Goal: Information Seeking & Learning: Learn about a topic

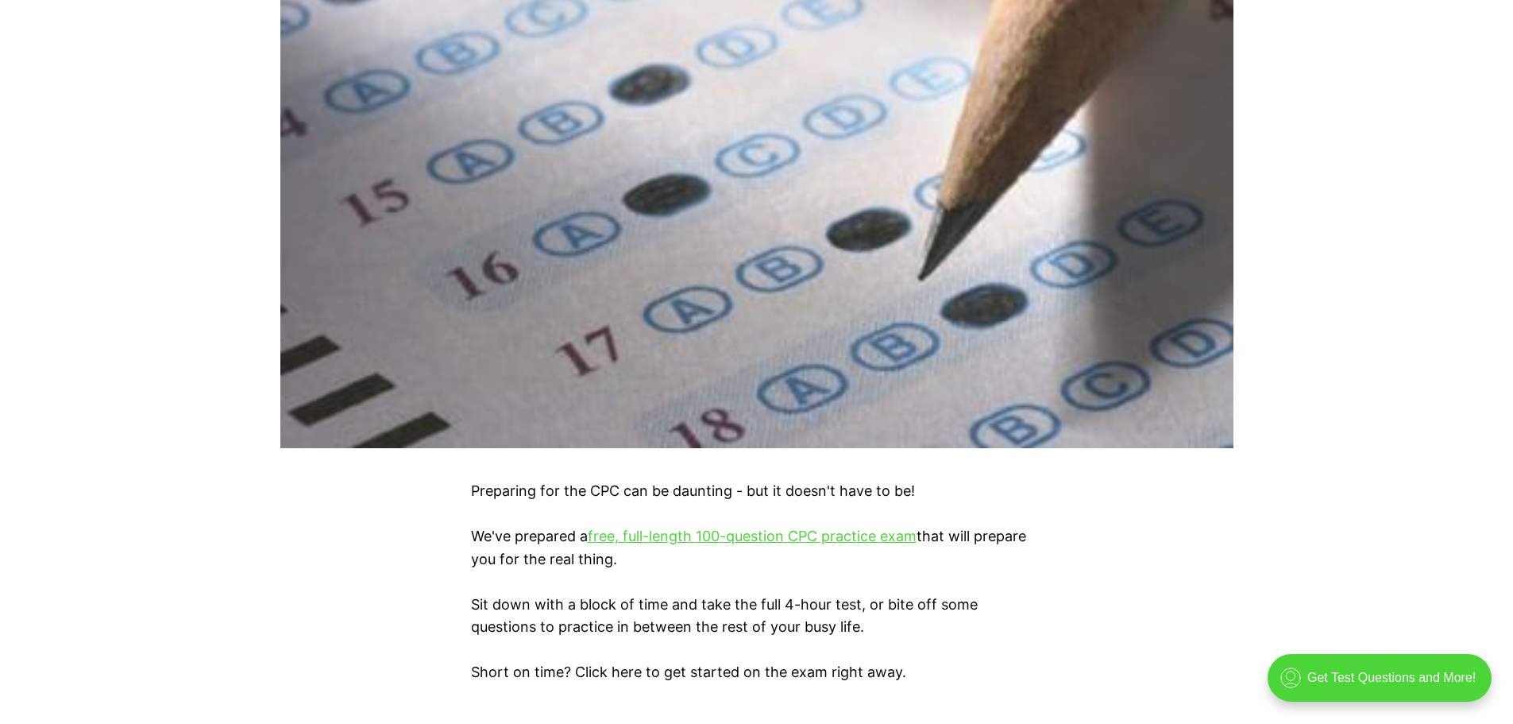
scroll to position [715, 0]
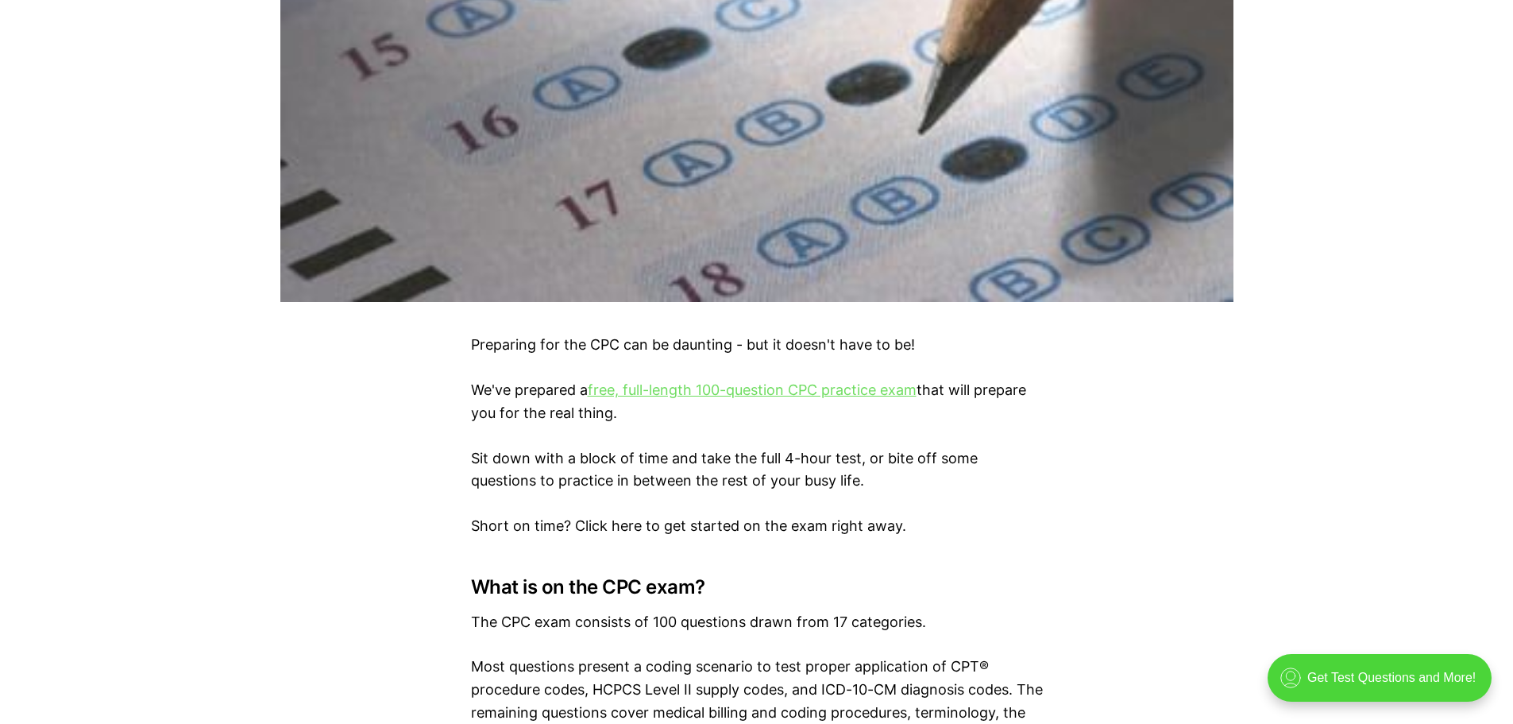
click at [650, 392] on link "free, full-length 100-question CPC practice exam" at bounding box center [752, 389] width 329 height 17
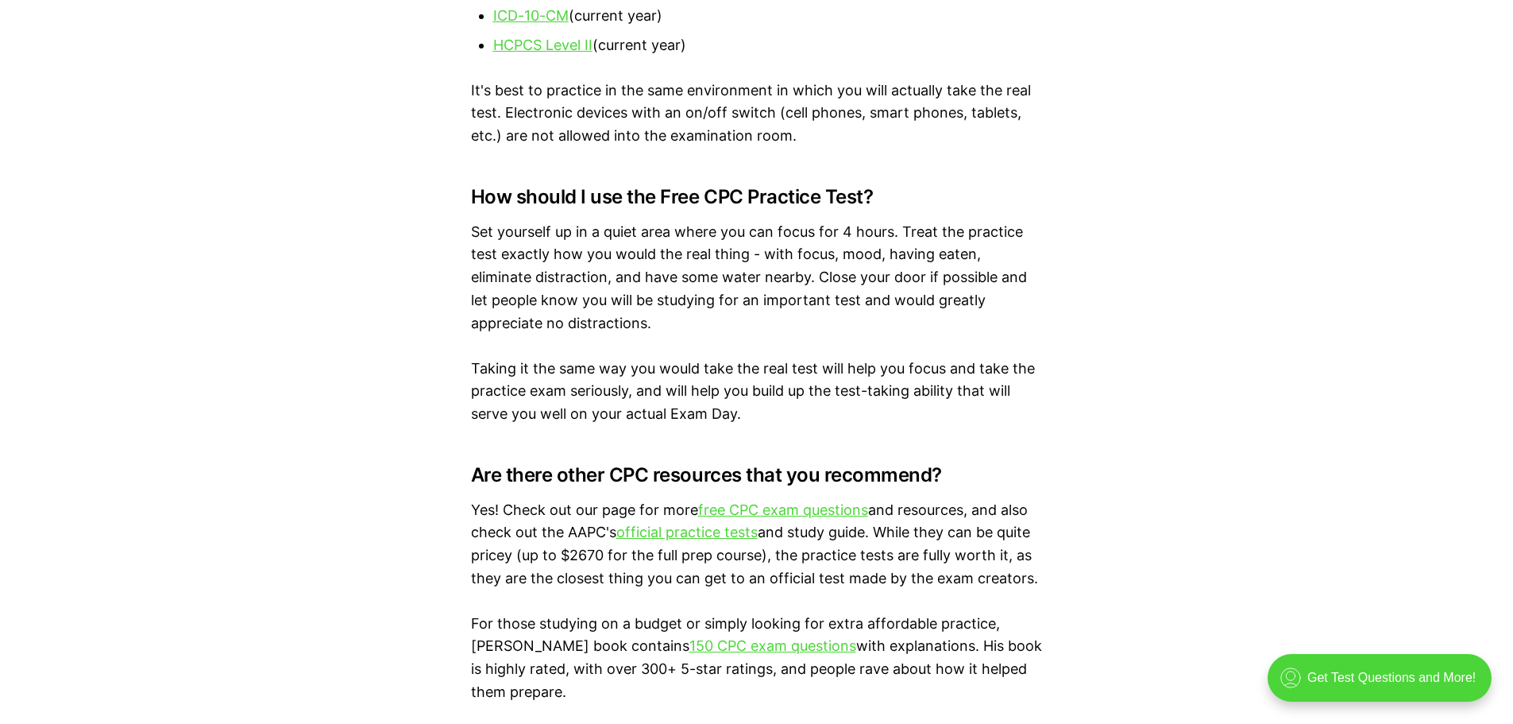
scroll to position [2383, 0]
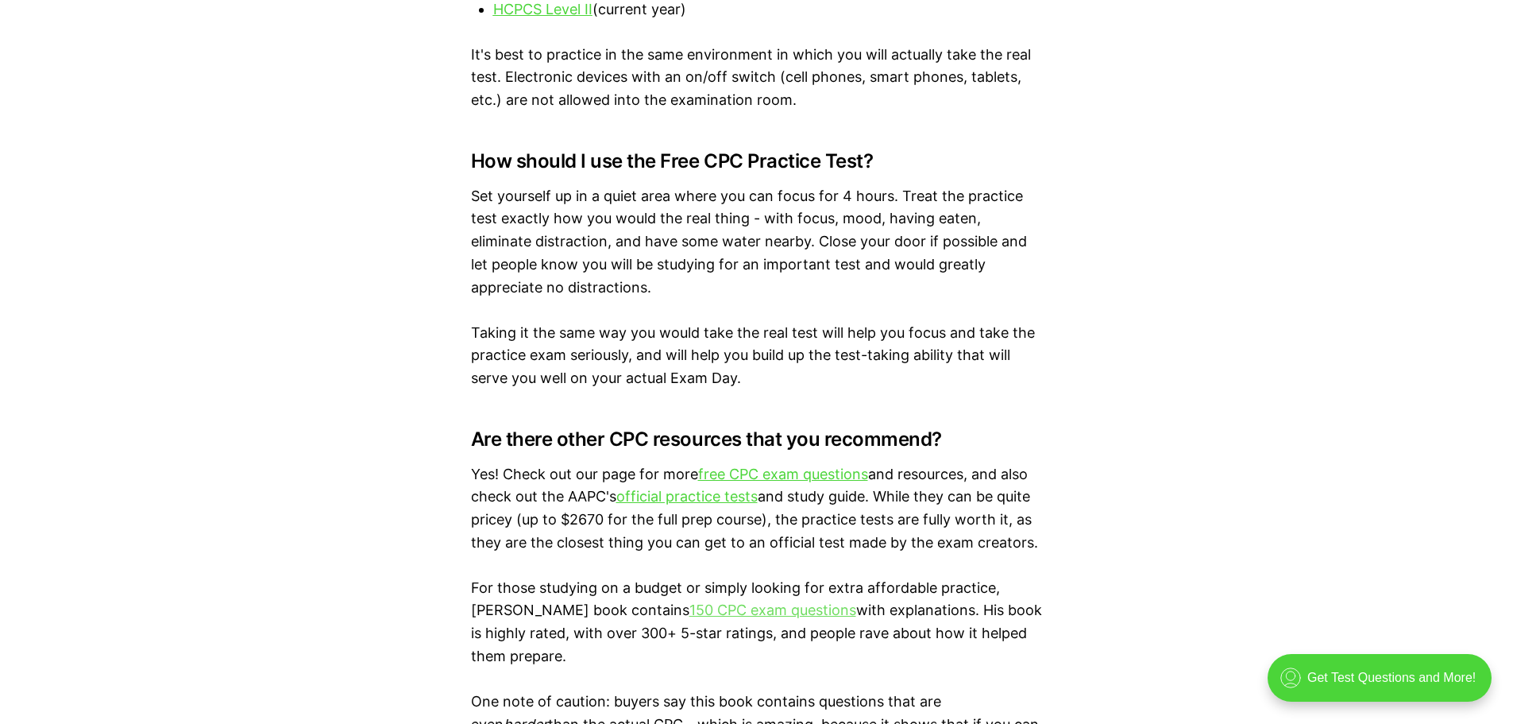
click at [786, 614] on link "150 CPC exam questions" at bounding box center [773, 609] width 167 height 17
click at [682, 500] on link "official practice tests" at bounding box center [686, 496] width 141 height 17
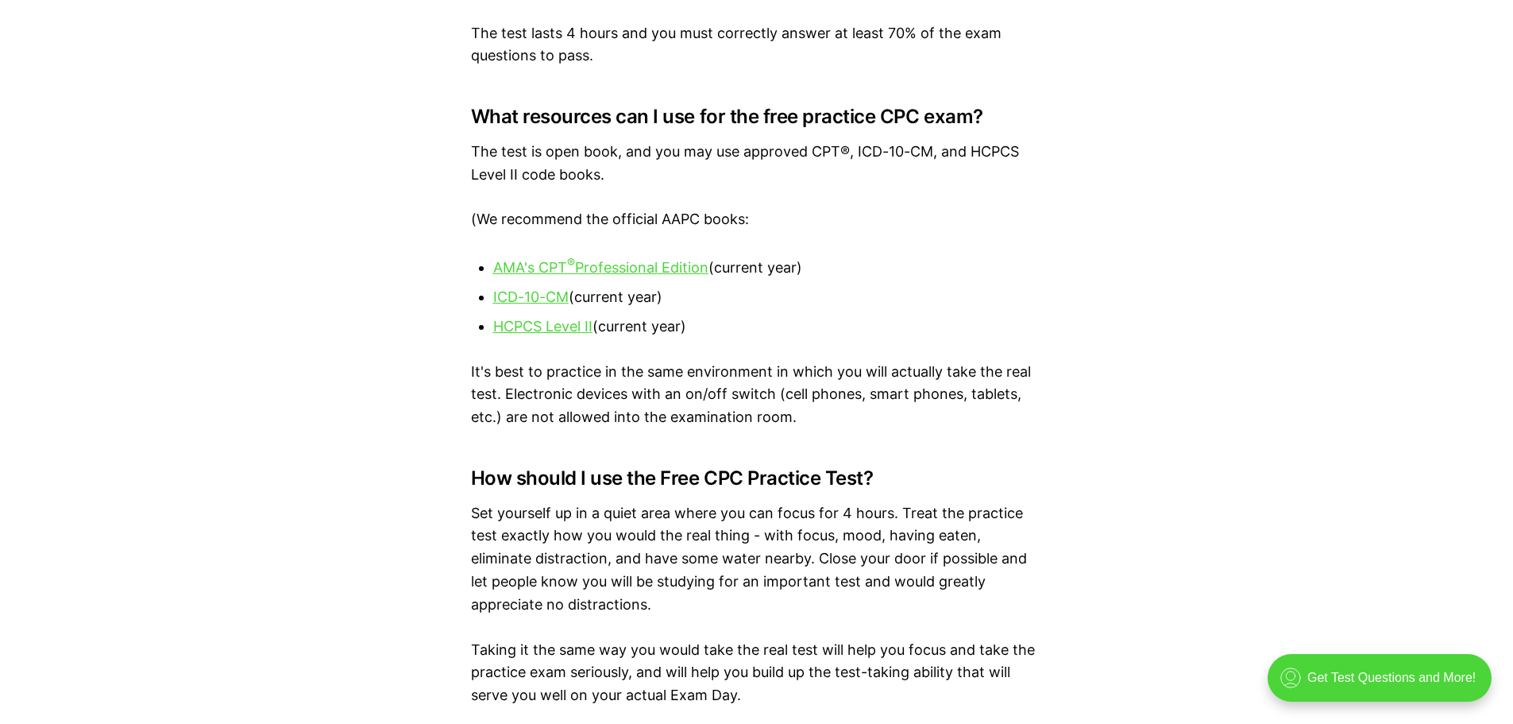
scroll to position [2065, 0]
click at [624, 267] on u "AMA's CPT ® Professional Edition" at bounding box center [600, 268] width 215 height 17
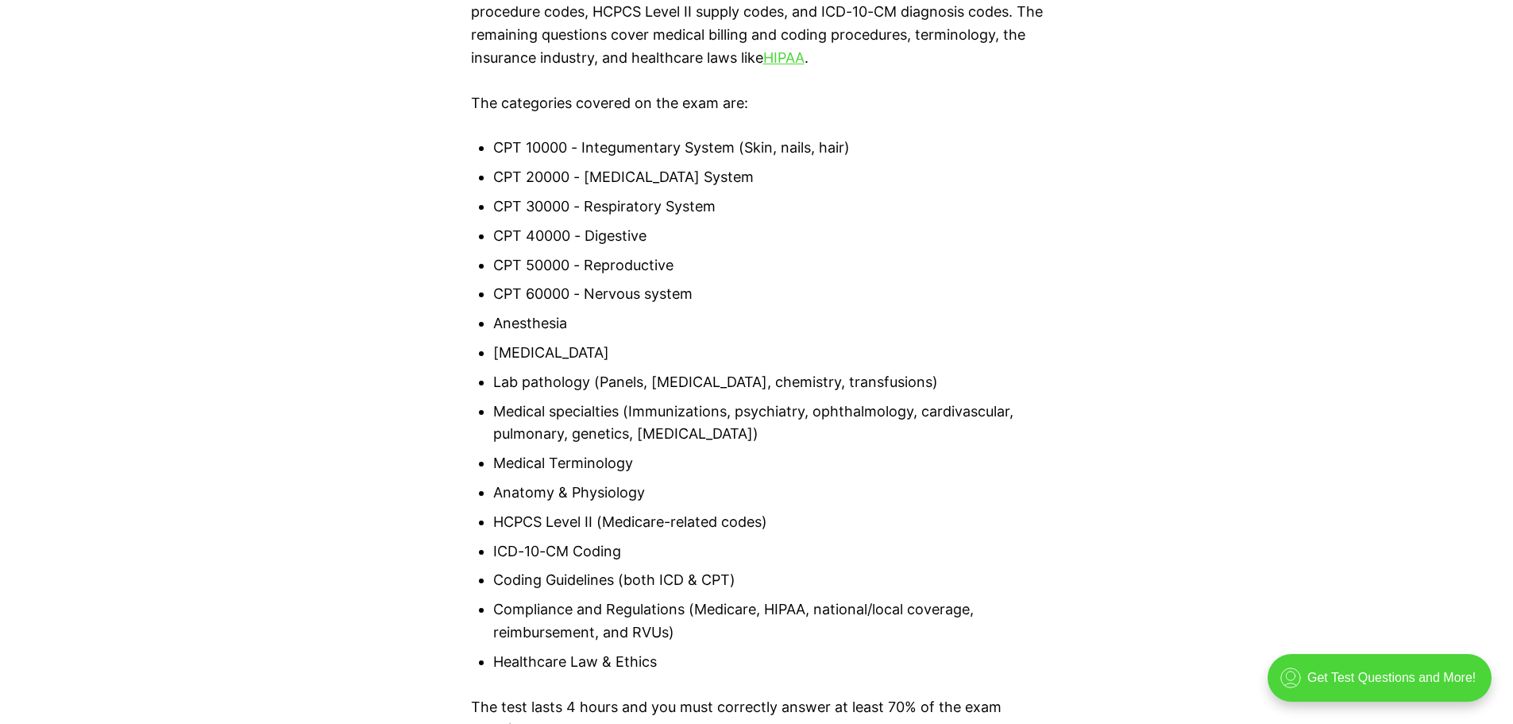
scroll to position [1430, 0]
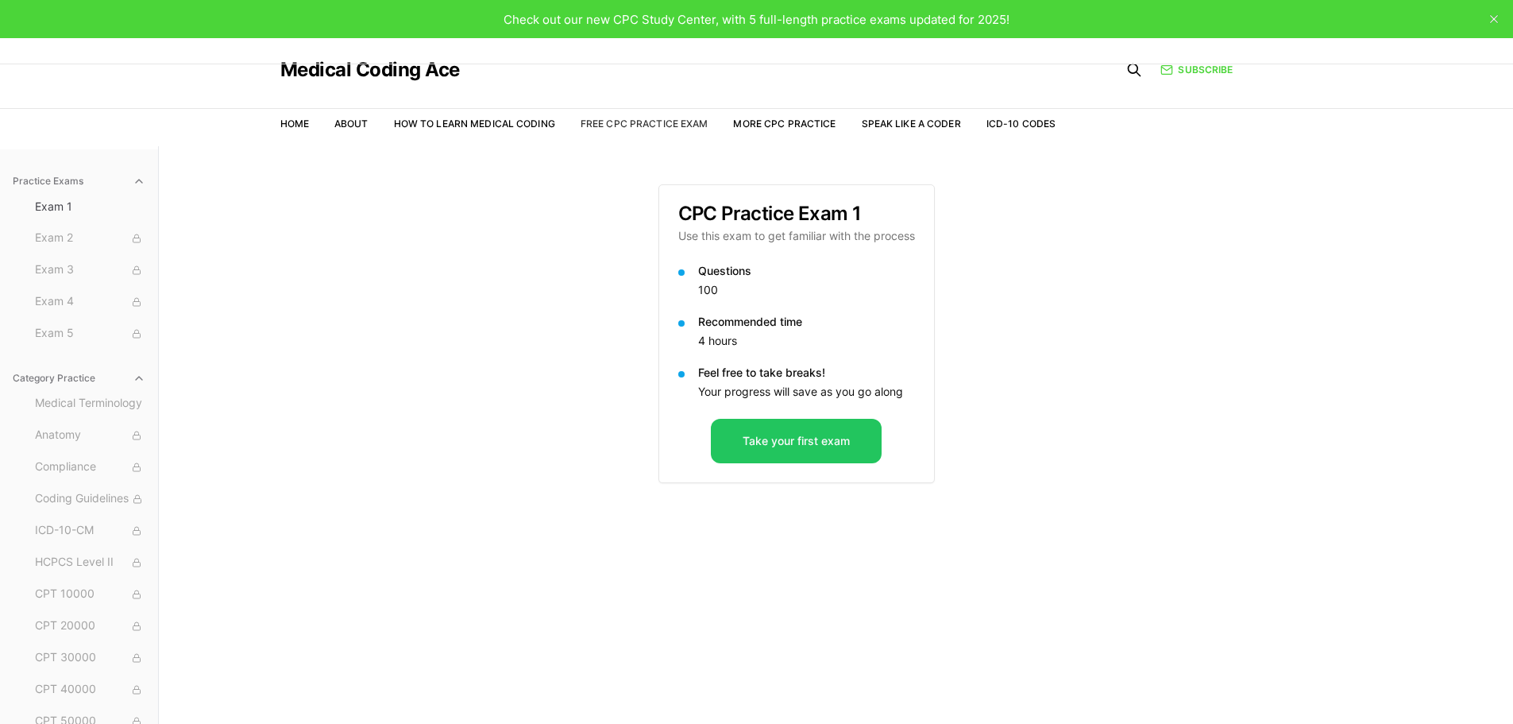
click at [623, 124] on link "Free CPC Practice Exam" at bounding box center [645, 124] width 128 height 12
click at [764, 124] on link "More CPC Practice" at bounding box center [784, 124] width 102 height 12
